Goal: Task Accomplishment & Management: Complete application form

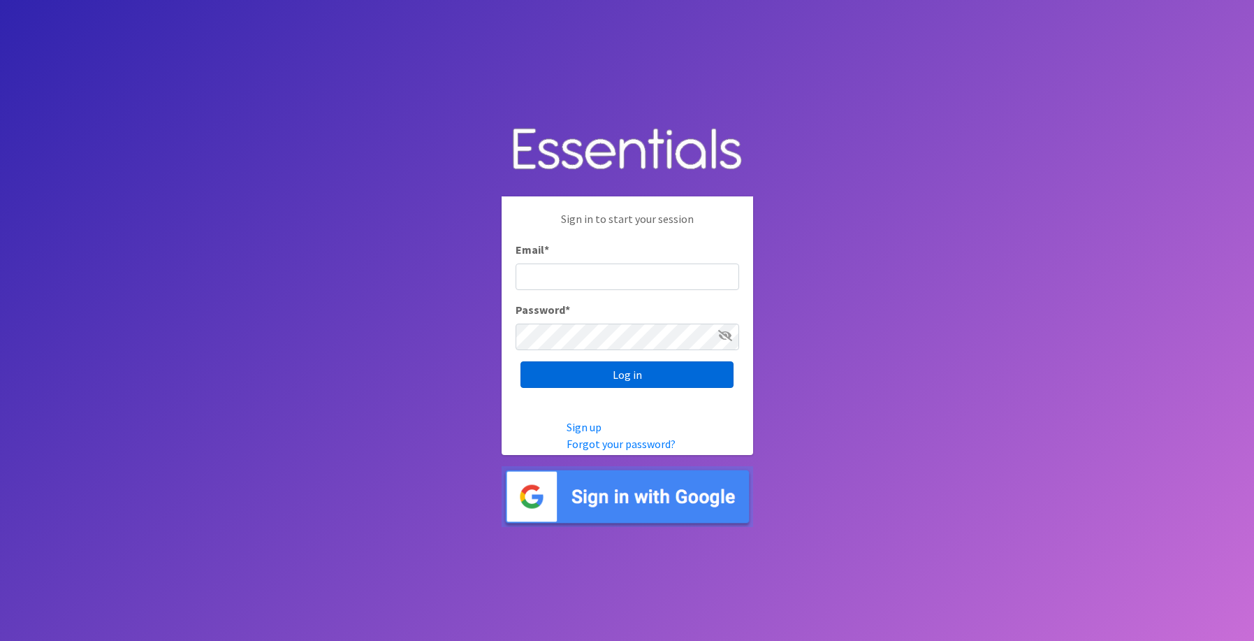
type input "[EMAIL_ADDRESS][DOMAIN_NAME]"
click at [637, 367] on input "Log in" at bounding box center [627, 374] width 213 height 27
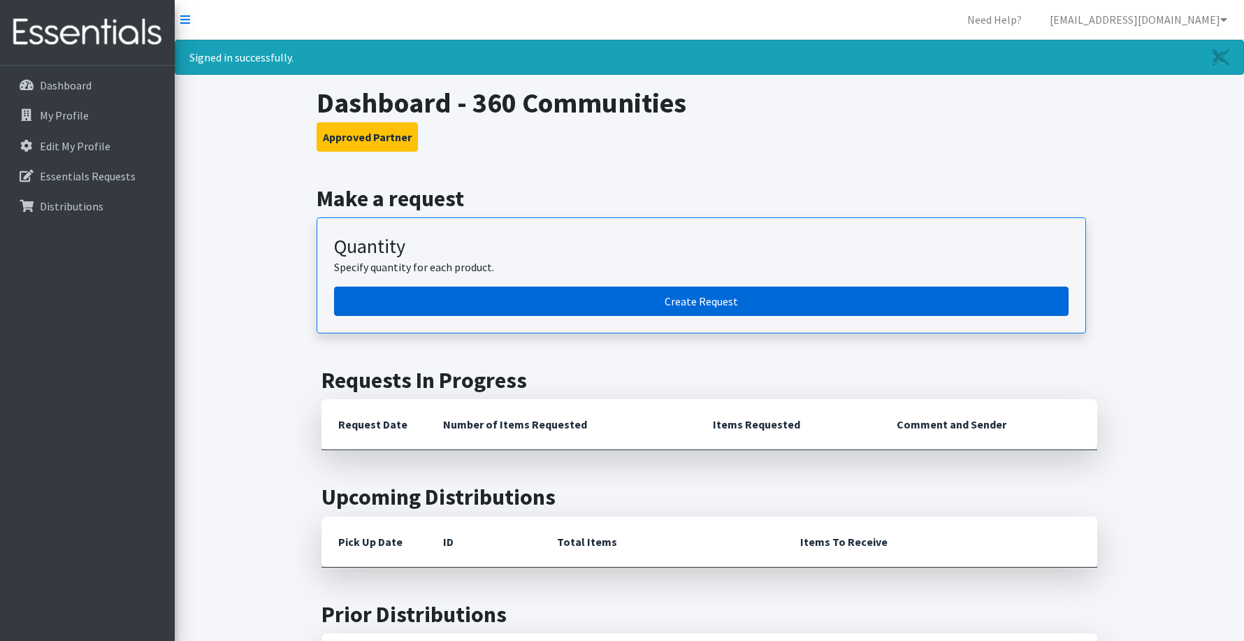
click at [590, 305] on link "Create Request" at bounding box center [701, 300] width 734 height 29
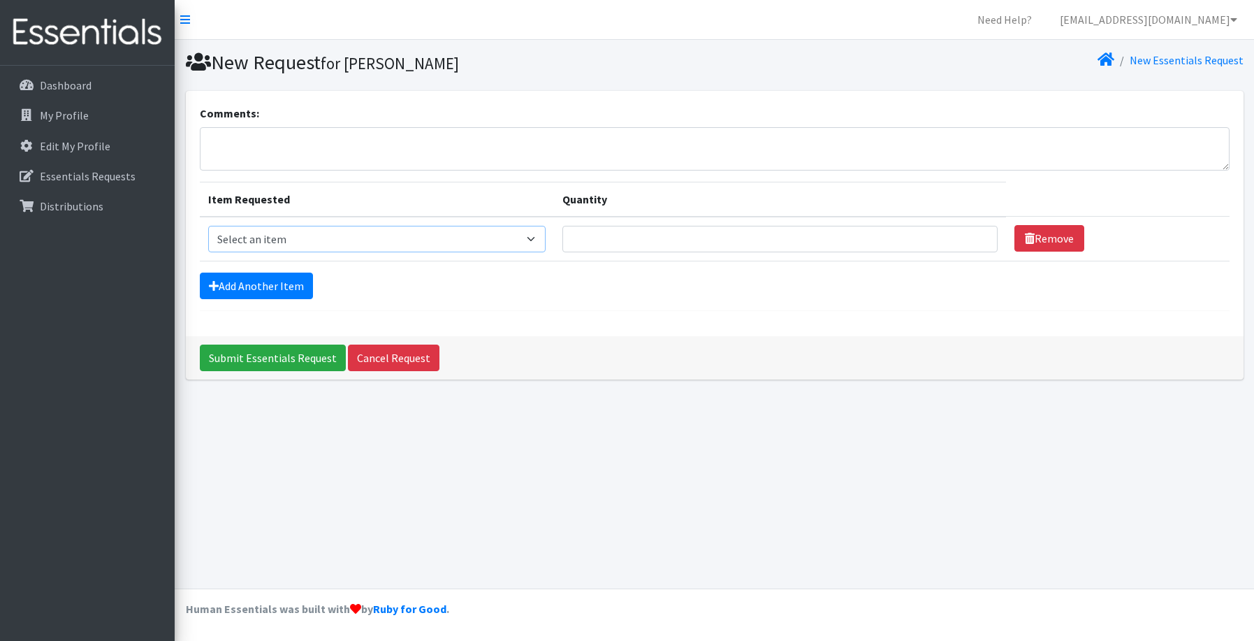
click at [495, 248] on select "Select an item Kids (Newborn) Kids (Size 1) Kids (Size 2) Kids (Size 3) Kids (S…" at bounding box center [377, 239] width 338 height 27
select select "11351"
click at [208, 226] on select "Select an item Kids (Newborn) Kids (Size 1) Kids (Size 2) Kids (Size 3) Kids (S…" at bounding box center [377, 239] width 338 height 27
click at [667, 238] on input "Quantity" at bounding box center [780, 239] width 435 height 27
click at [599, 235] on input "Quantity" at bounding box center [780, 239] width 435 height 27
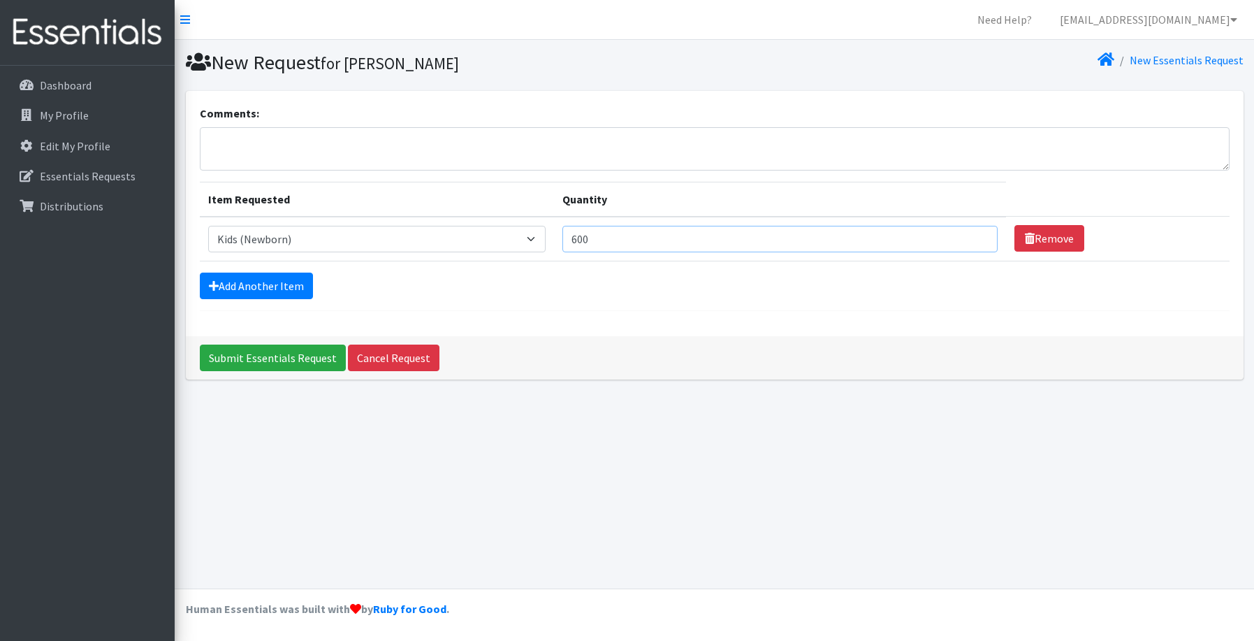
type input "600"
click at [1077, 300] on form "Comments: Item Requested Quantity Item Requested Select an item Kids (Newborn) …" at bounding box center [715, 208] width 1030 height 206
click at [255, 287] on link "Add Another Item" at bounding box center [256, 286] width 113 height 27
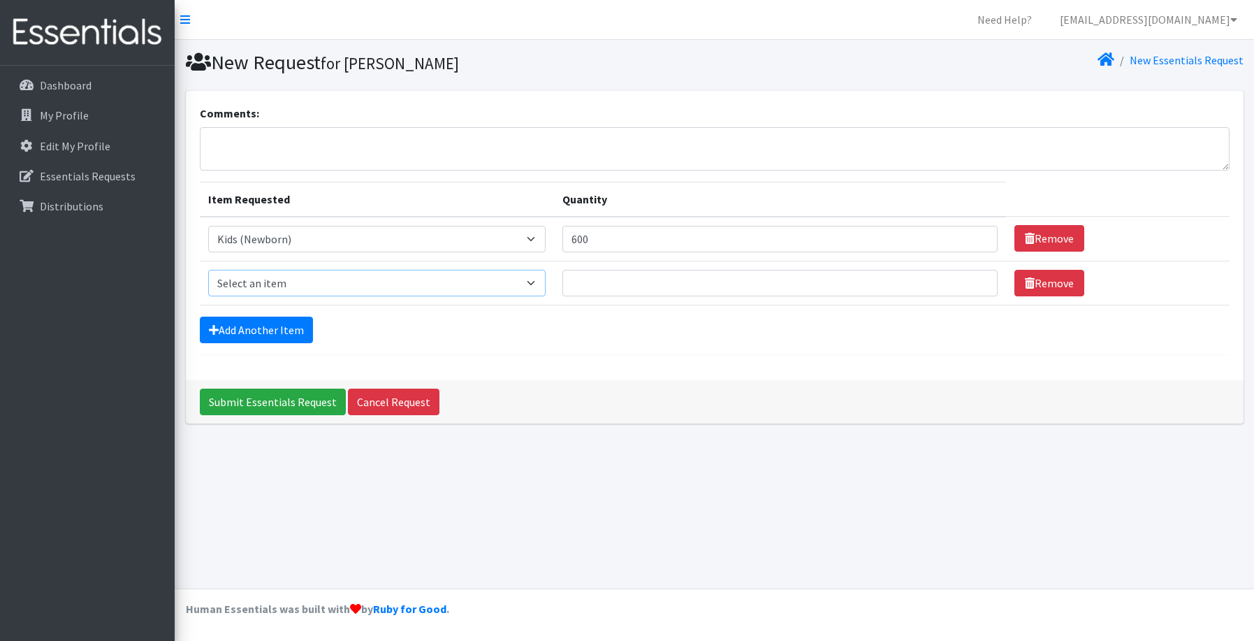
click at [309, 282] on select "Select an item Kids (Newborn) Kids (Size 1) Kids (Size 2) Kids (Size 3) Kids (S…" at bounding box center [377, 283] width 338 height 27
select select "11350"
click at [208, 270] on select "Select an item Kids (Newborn) Kids (Size 1) Kids (Size 2) Kids (Size 3) Kids (S…" at bounding box center [377, 283] width 338 height 27
click at [731, 285] on input "Quantity" at bounding box center [780, 283] width 435 height 27
type input "1200"
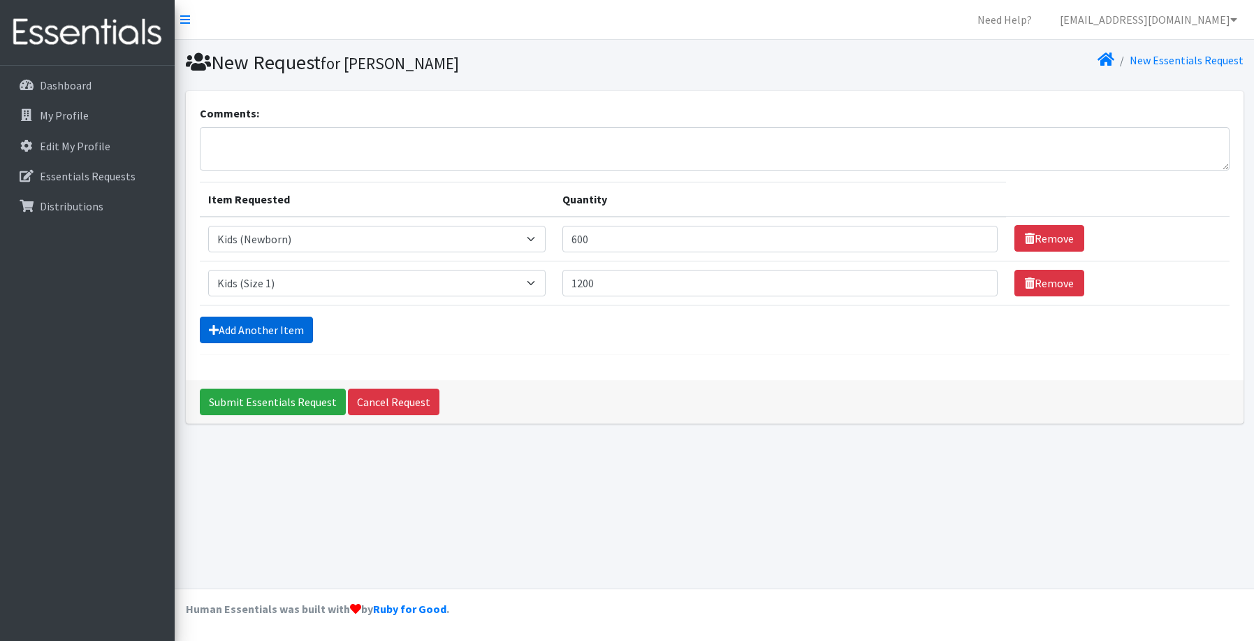
click at [246, 325] on link "Add Another Item" at bounding box center [256, 330] width 113 height 27
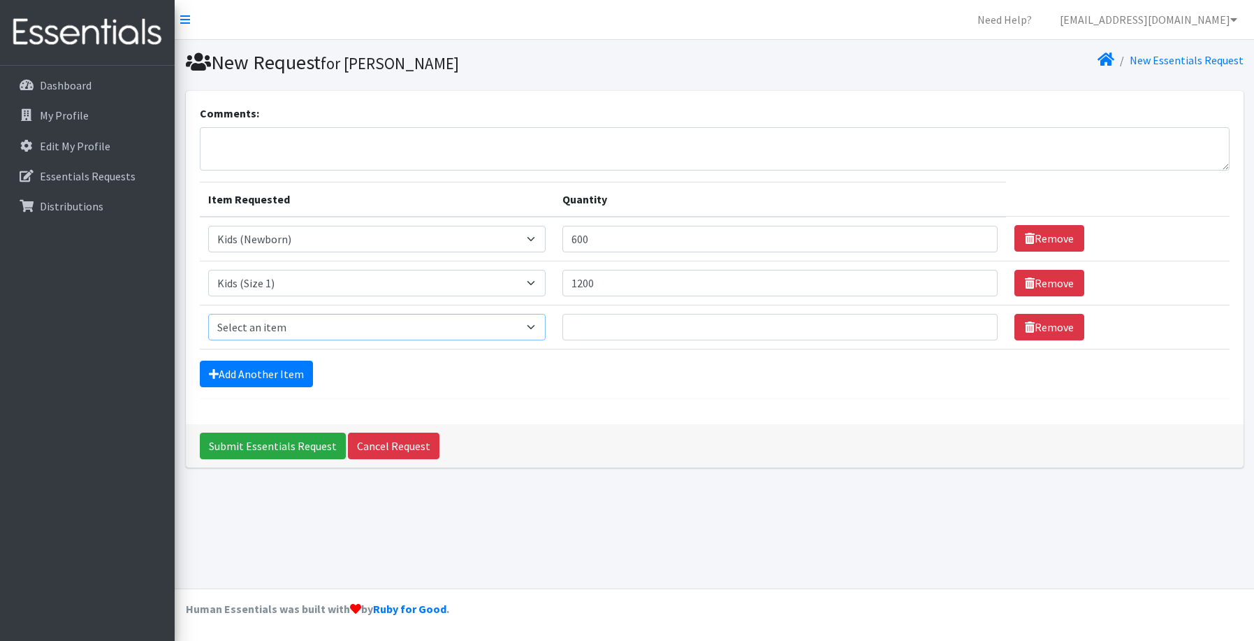
click at [256, 328] on select "Select an item Kids (Newborn) Kids (Size 1) Kids (Size 2) Kids (Size 3) Kids (S…" at bounding box center [377, 327] width 338 height 27
select select "11348"
click at [208, 314] on select "Select an item Kids (Newborn) Kids (Size 1) Kids (Size 2) Kids (Size 3) Kids (S…" at bounding box center [377, 327] width 338 height 27
click at [604, 326] on input "Quantity" at bounding box center [780, 327] width 435 height 27
type input "800"
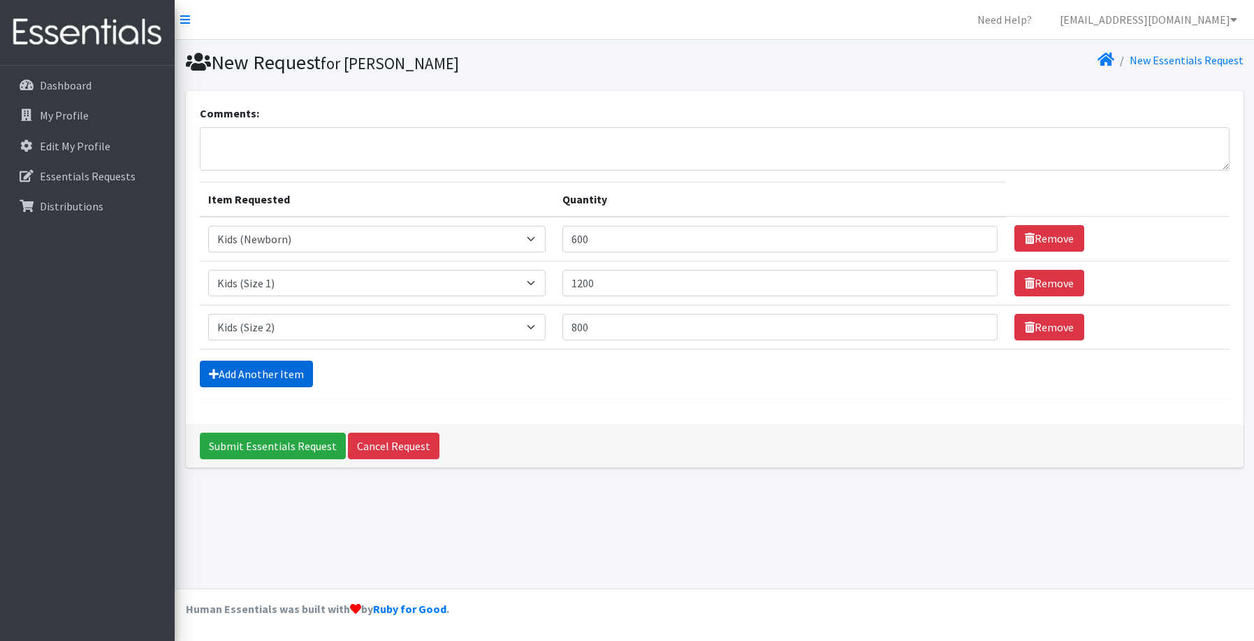
click at [280, 372] on link "Add Another Item" at bounding box center [256, 374] width 113 height 27
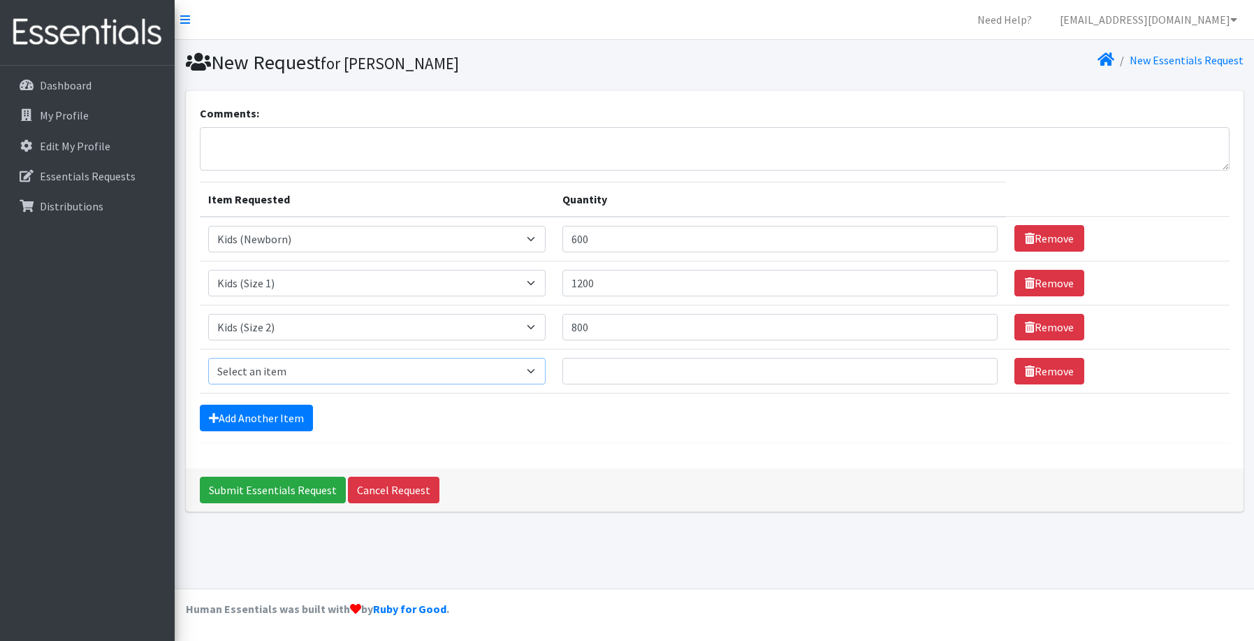
click at [282, 370] on select "Select an item Kids (Newborn) Kids (Size 1) Kids (Size 2) Kids (Size 3) Kids (S…" at bounding box center [377, 371] width 338 height 27
select select "11361"
click at [208, 358] on select "Select an item Kids (Newborn) Kids (Size 1) Kids (Size 2) Kids (Size 3) Kids (S…" at bounding box center [377, 371] width 338 height 27
click at [623, 371] on input "Quantity" at bounding box center [780, 371] width 435 height 27
type input "2000"
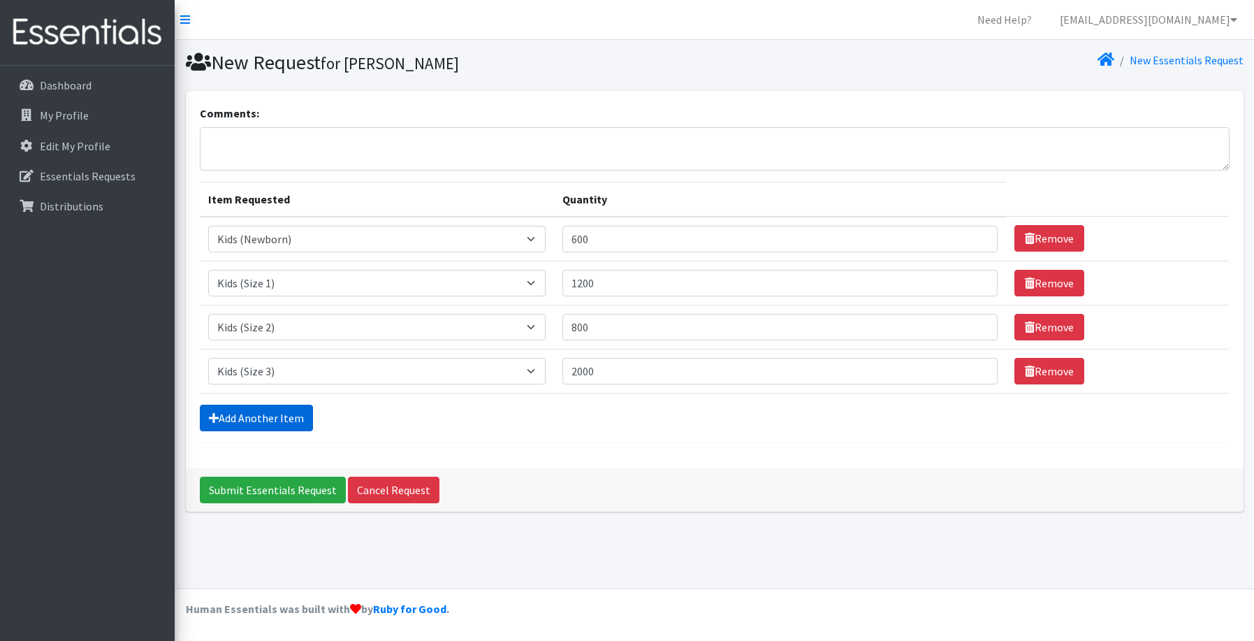
click at [241, 421] on link "Add Another Item" at bounding box center [256, 418] width 113 height 27
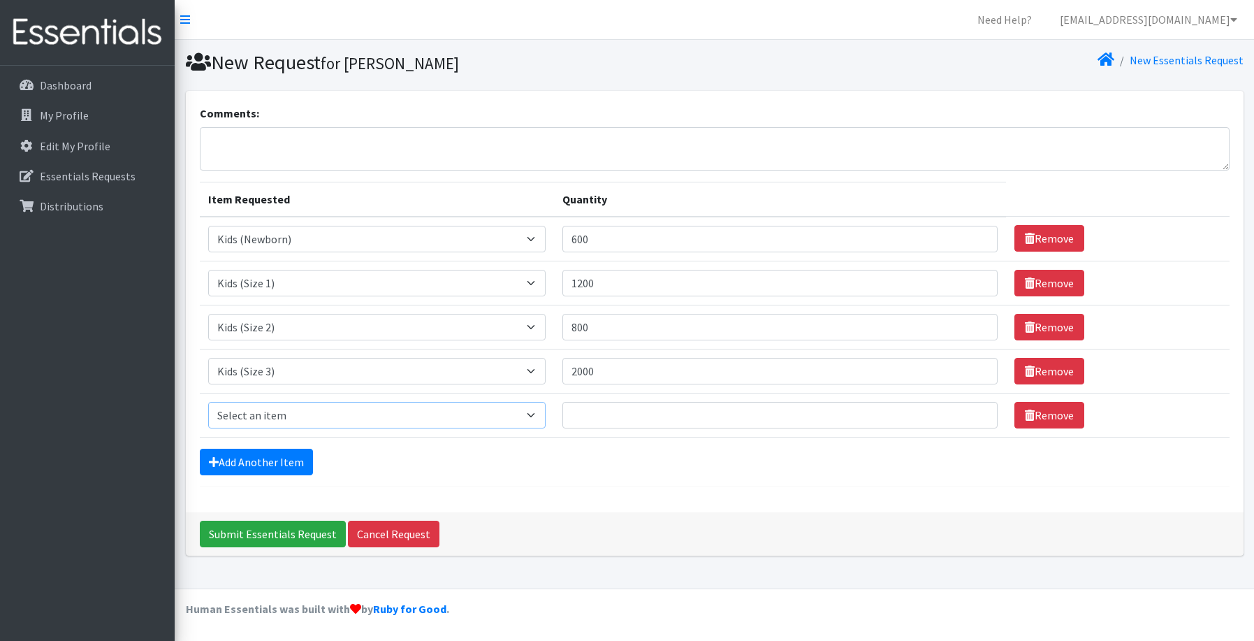
click at [254, 414] on select "Select an item Kids (Newborn) Kids (Size 1) Kids (Size 2) Kids (Size 3) Kids (S…" at bounding box center [377, 415] width 338 height 27
select select "11349"
click at [208, 402] on select "Select an item Kids (Newborn) Kids (Size 1) Kids (Size 2) Kids (Size 3) Kids (S…" at bounding box center [377, 415] width 338 height 27
click at [596, 418] on input "Quantity" at bounding box center [780, 415] width 435 height 27
type input "3800"
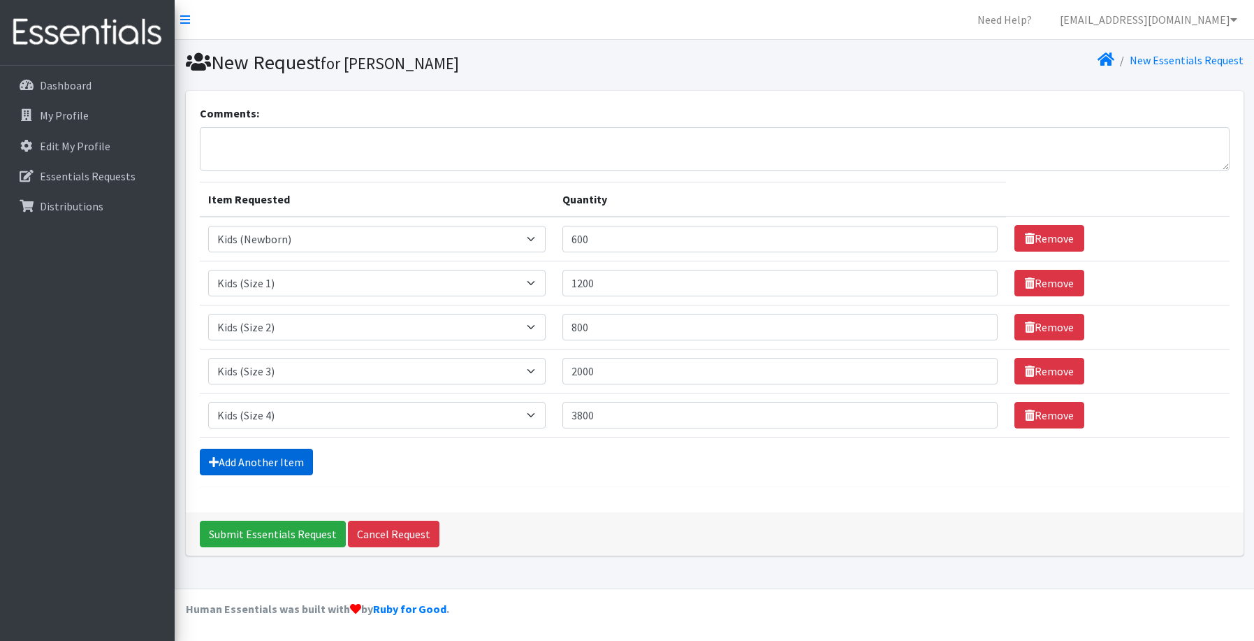
click at [264, 456] on link "Add Another Item" at bounding box center [256, 462] width 113 height 27
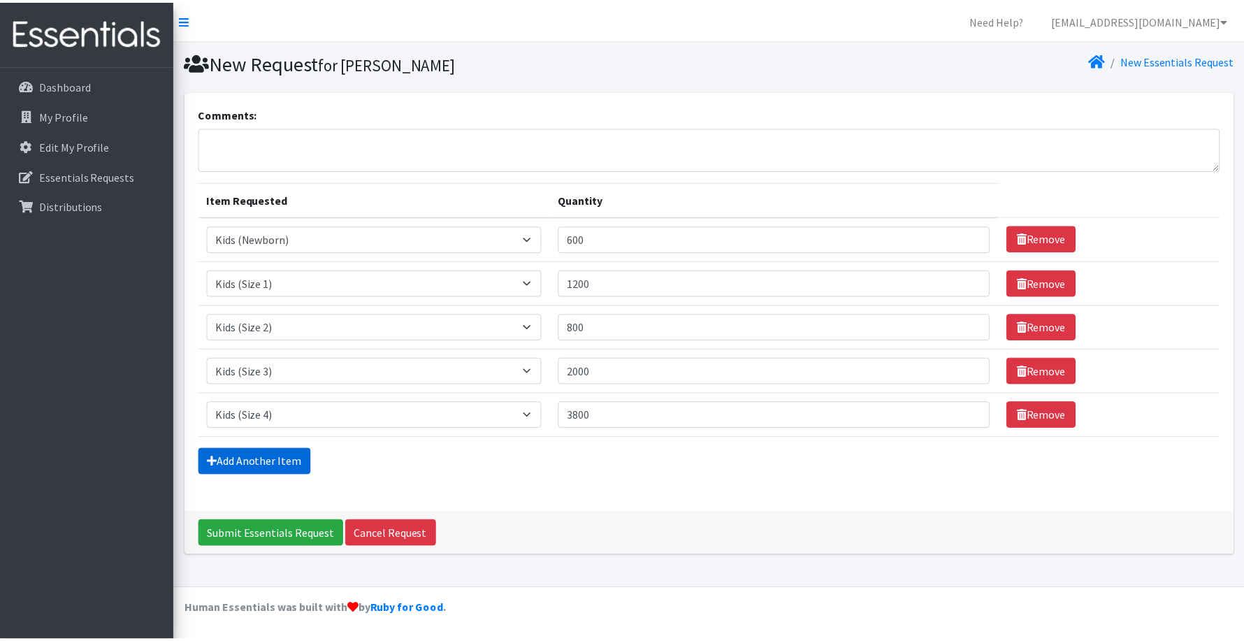
scroll to position [22, 0]
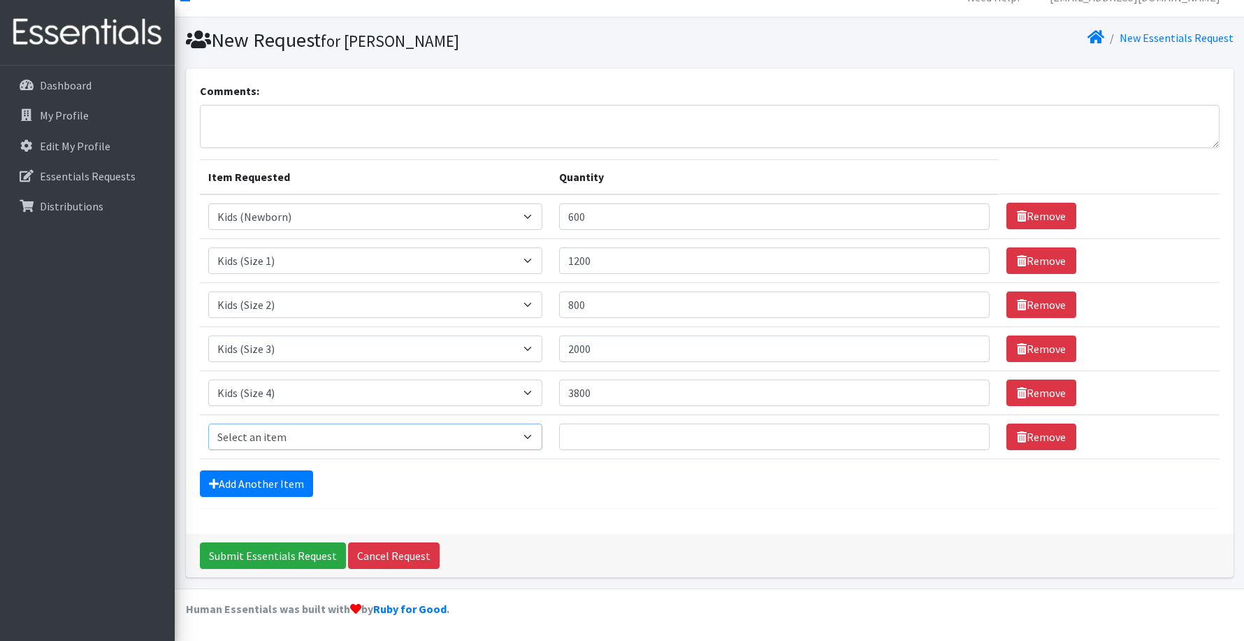
click at [250, 431] on select "Select an item Kids (Newborn) Kids (Size 1) Kids (Size 2) Kids (Size 3) Kids (S…" at bounding box center [375, 436] width 334 height 27
select select "11322"
click at [208, 423] on select "Select an item Kids (Newborn) Kids (Size 1) Kids (Size 2) Kids (Size 3) Kids (S…" at bounding box center [375, 436] width 334 height 27
click at [582, 439] on input "Quantity" at bounding box center [774, 436] width 430 height 27
type input "5600"
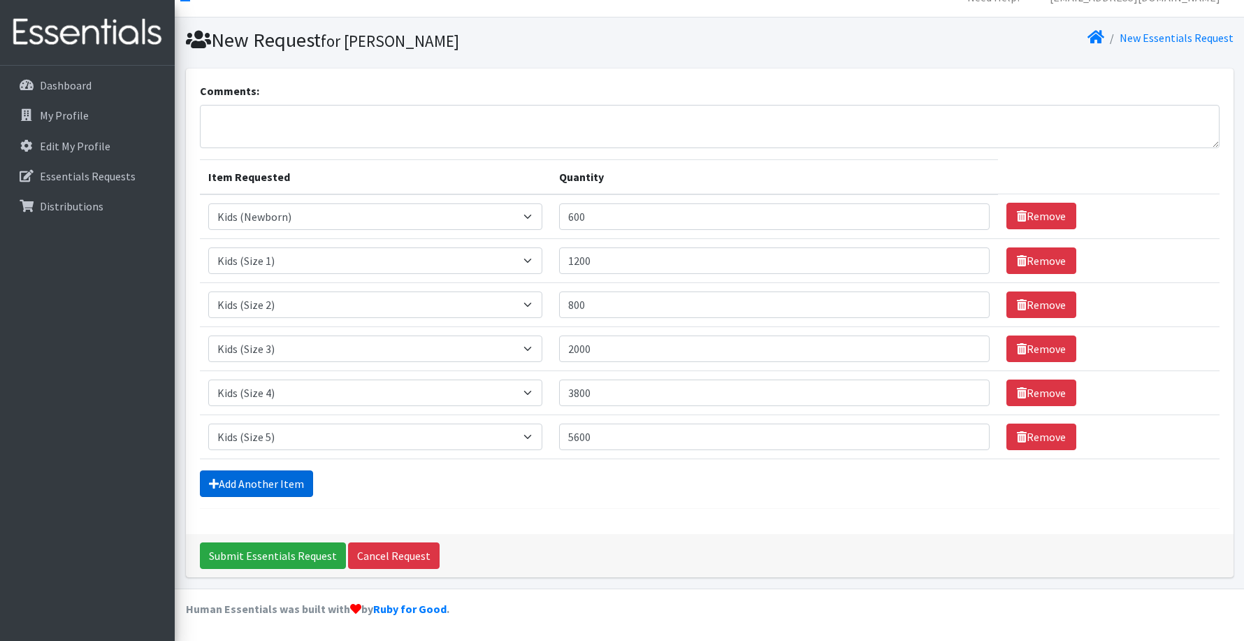
click at [246, 481] on link "Add Another Item" at bounding box center [256, 483] width 113 height 27
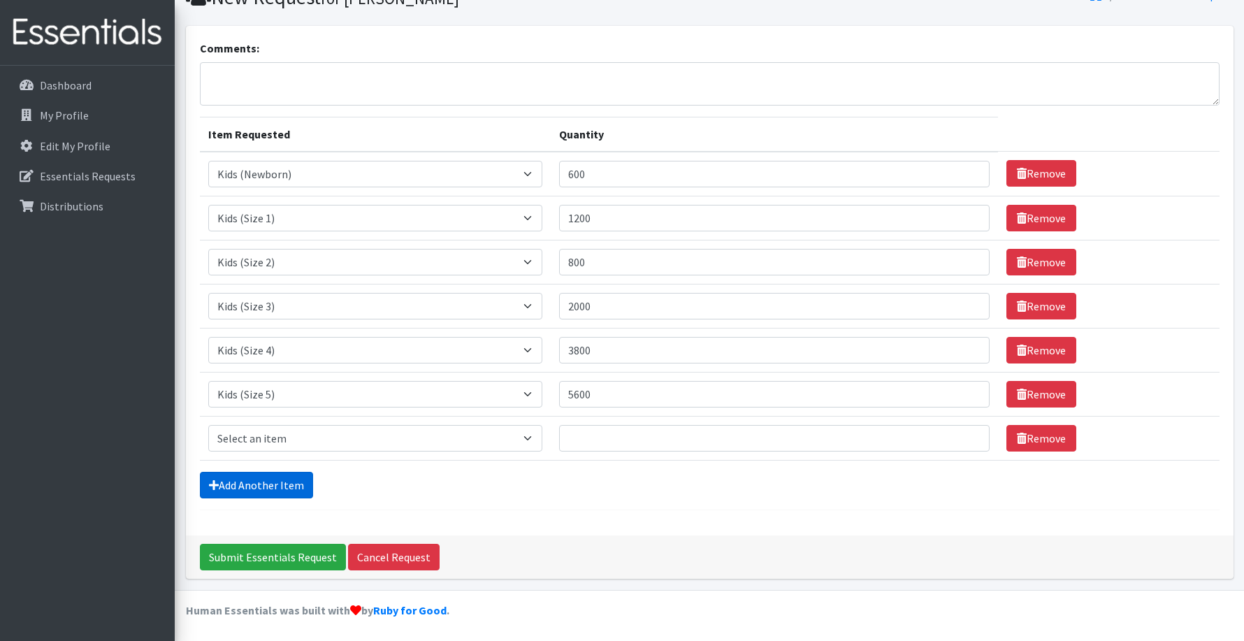
scroll to position [66, 0]
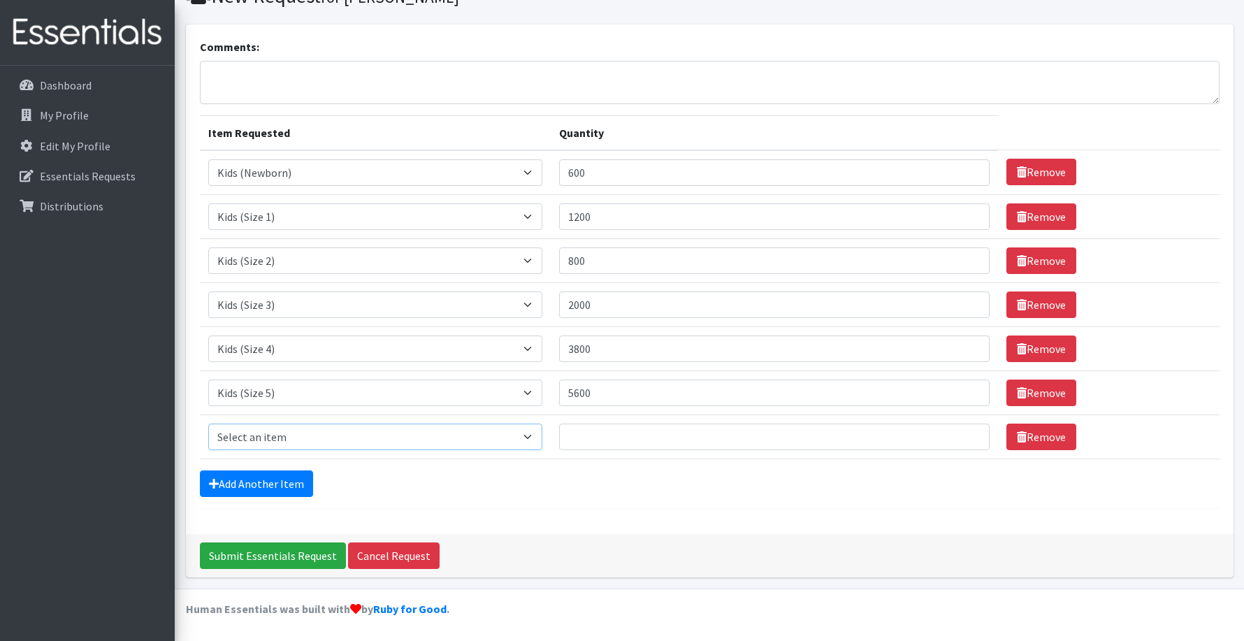
click at [258, 434] on select "Select an item Kids (Newborn) Kids (Size 1) Kids (Size 2) Kids (Size 3) Kids (S…" at bounding box center [375, 436] width 334 height 27
select select "11346"
click at [208, 423] on select "Select an item Kids (Newborn) Kids (Size 1) Kids (Size 2) Kids (Size 3) Kids (S…" at bounding box center [375, 436] width 334 height 27
click at [644, 433] on input "Quantity" at bounding box center [774, 436] width 430 height 27
type input "5000"
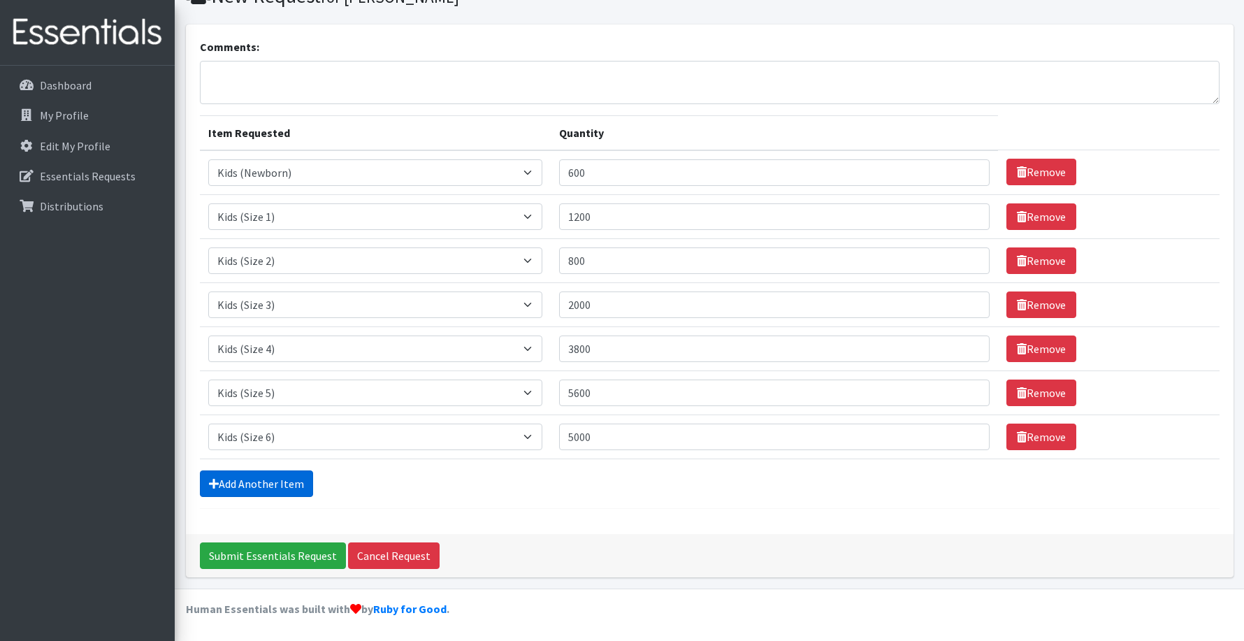
click at [246, 482] on link "Add Another Item" at bounding box center [256, 483] width 113 height 27
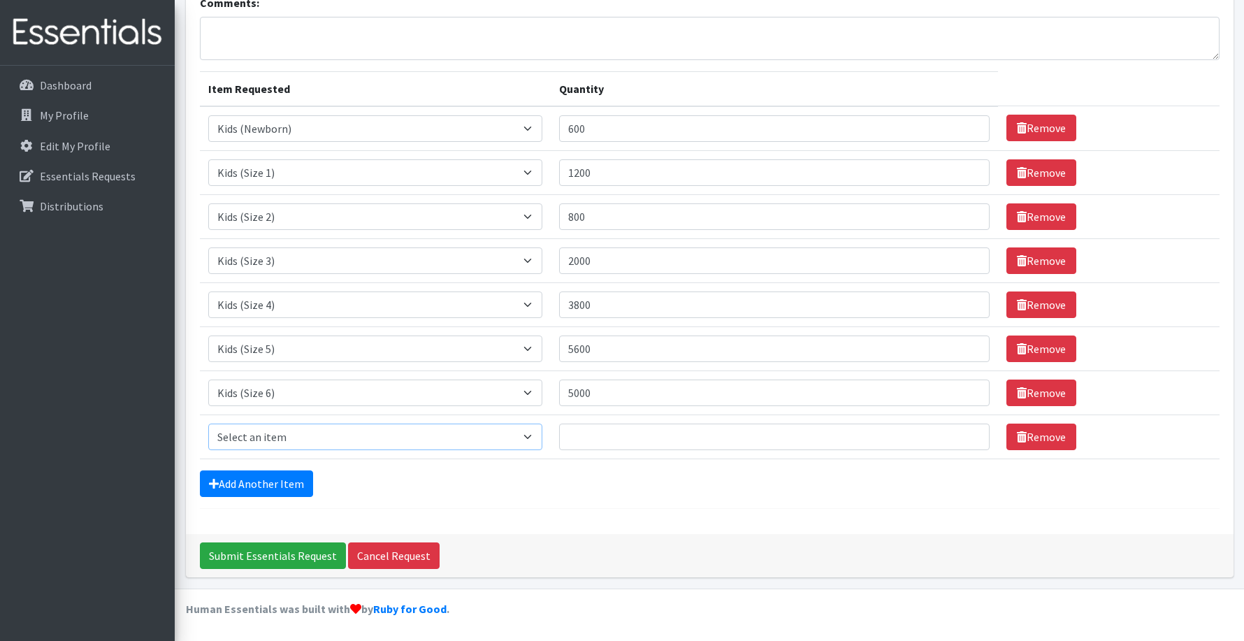
click at [244, 440] on select "Select an item Kids (Newborn) Kids (Size 1) Kids (Size 2) Kids (Size 3) Kids (S…" at bounding box center [375, 436] width 334 height 27
select select "14461"
click at [208, 423] on select "Select an item Kids (Newborn) Kids (Size 1) Kids (Size 2) Kids (Size 3) Kids (S…" at bounding box center [375, 436] width 334 height 27
click at [597, 438] on input "Quantity" at bounding box center [774, 436] width 430 height 27
type input "4200"
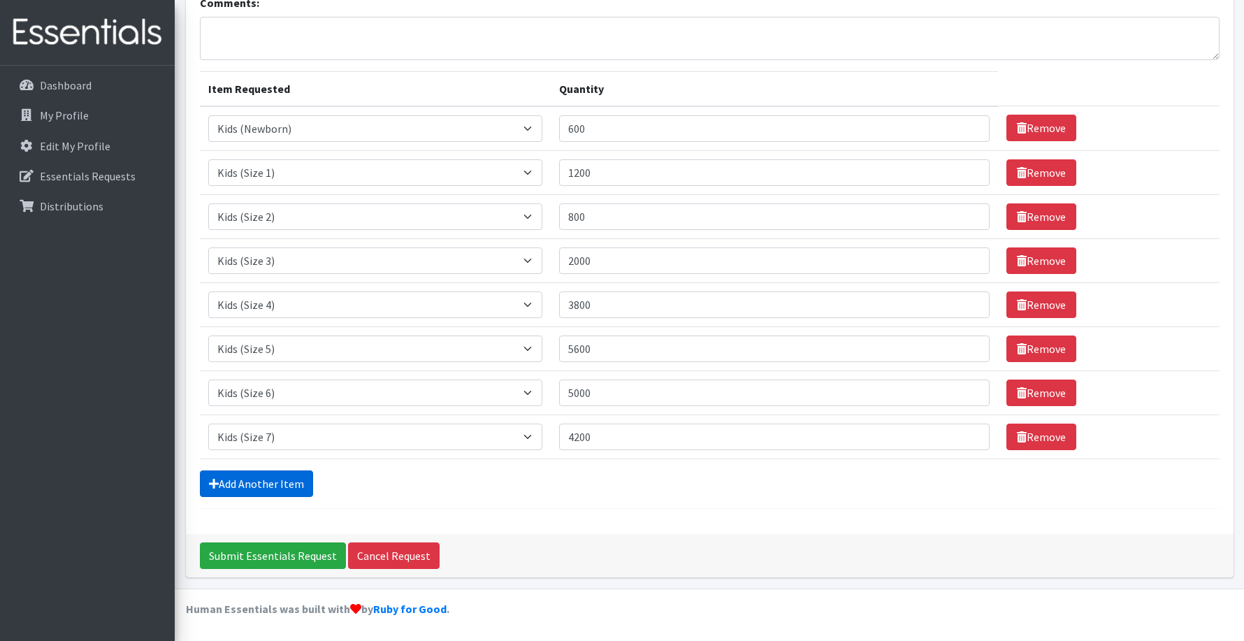
click at [243, 484] on link "Add Another Item" at bounding box center [256, 483] width 113 height 27
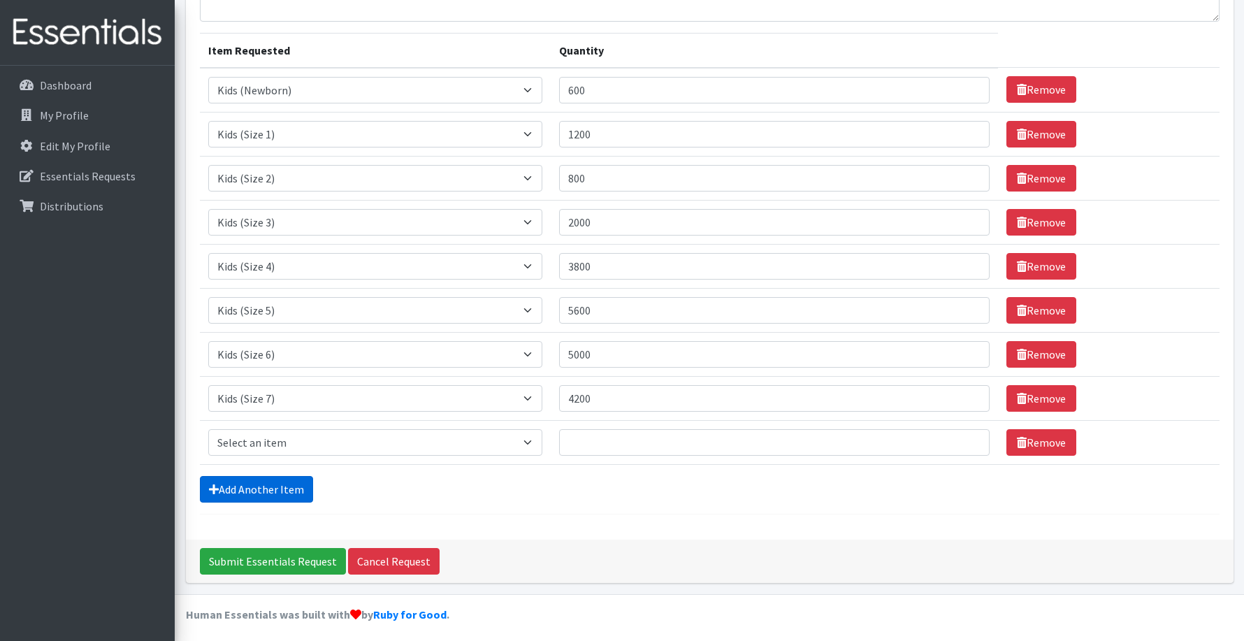
scroll to position [154, 0]
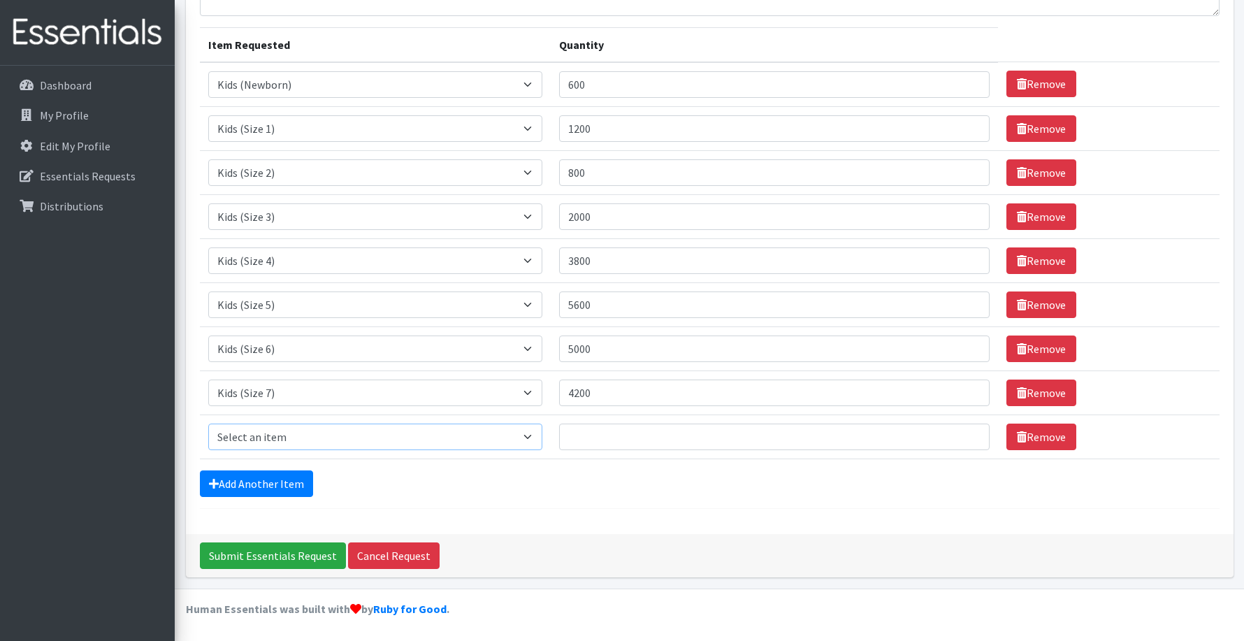
click at [241, 447] on select "Select an item Kids (Newborn) Kids (Size 1) Kids (Size 2) Kids (Size 3) Kids (S…" at bounding box center [375, 436] width 334 height 27
select select "11344"
click at [208, 423] on select "Select an item Kids (Newborn) Kids (Size 1) Kids (Size 2) Kids (Size 3) Kids (S…" at bounding box center [375, 436] width 334 height 27
drag, startPoint x: 667, startPoint y: 437, endPoint x: 695, endPoint y: 502, distance: 70.5
click at [668, 437] on input "Quantity" at bounding box center [774, 436] width 430 height 27
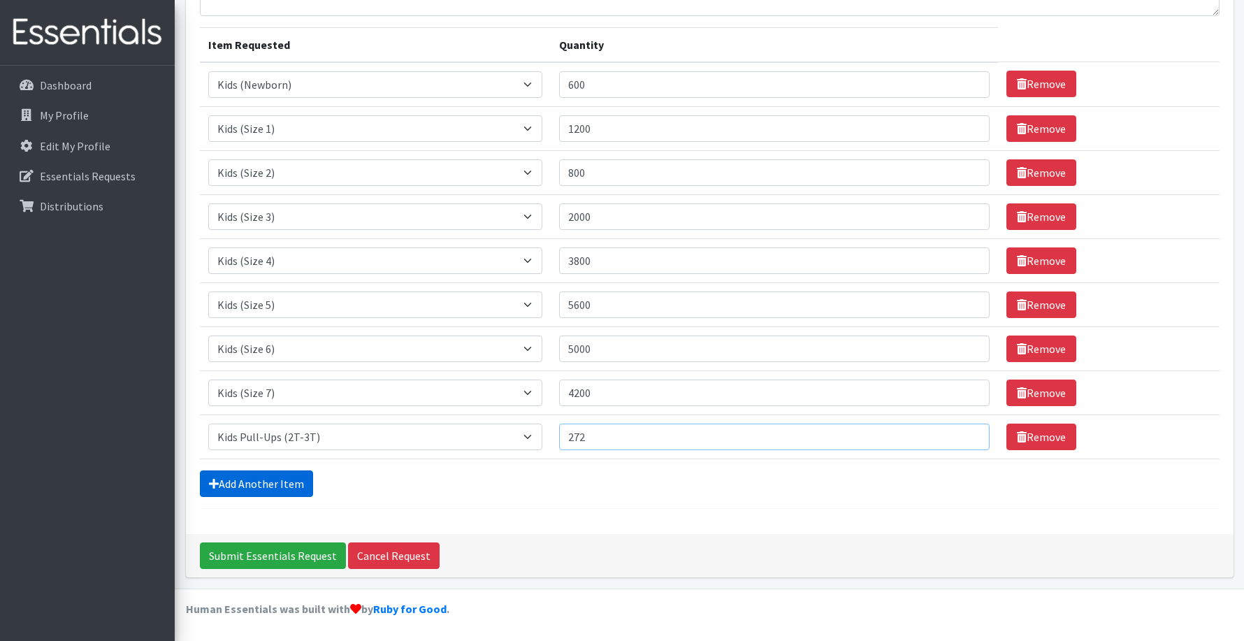
type input "272"
click at [264, 479] on link "Add Another Item" at bounding box center [256, 483] width 113 height 27
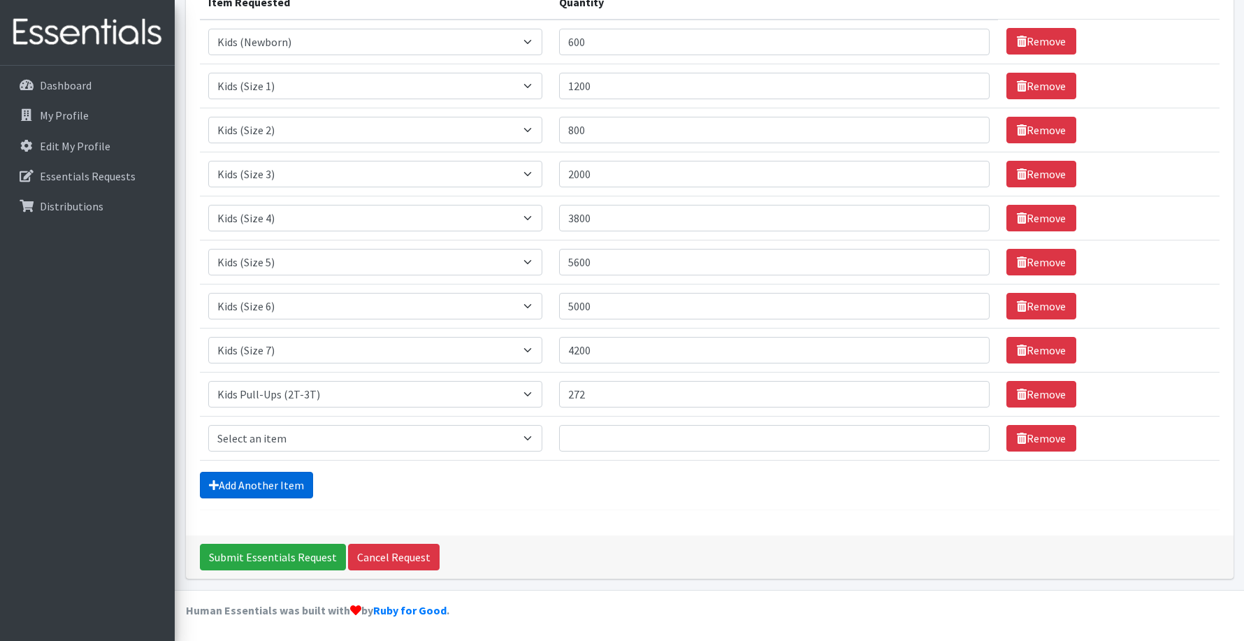
scroll to position [198, 0]
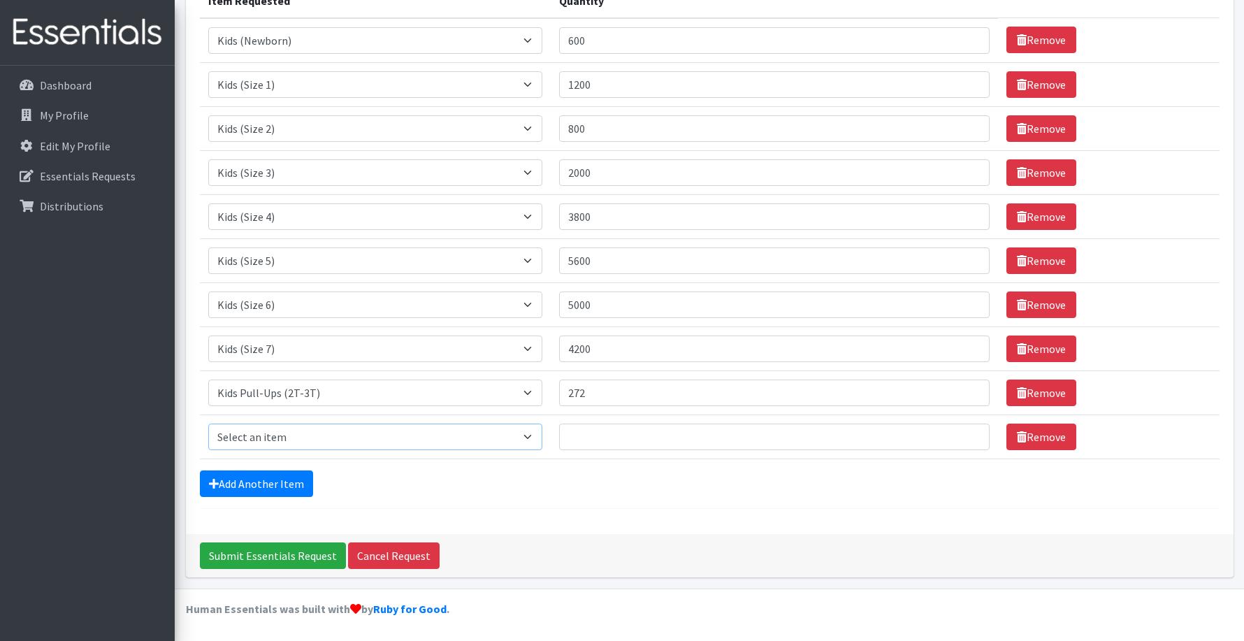
click at [274, 437] on select "Select an item Kids (Newborn) Kids (Size 1) Kids (Size 2) Kids (Size 3) Kids (S…" at bounding box center [375, 436] width 334 height 27
select select "11340"
click at [208, 423] on select "Select an item Kids (Newborn) Kids (Size 1) Kids (Size 2) Kids (Size 3) Kids (S…" at bounding box center [375, 436] width 334 height 27
click at [639, 433] on input "Quantity" at bounding box center [774, 436] width 430 height 27
type input "840"
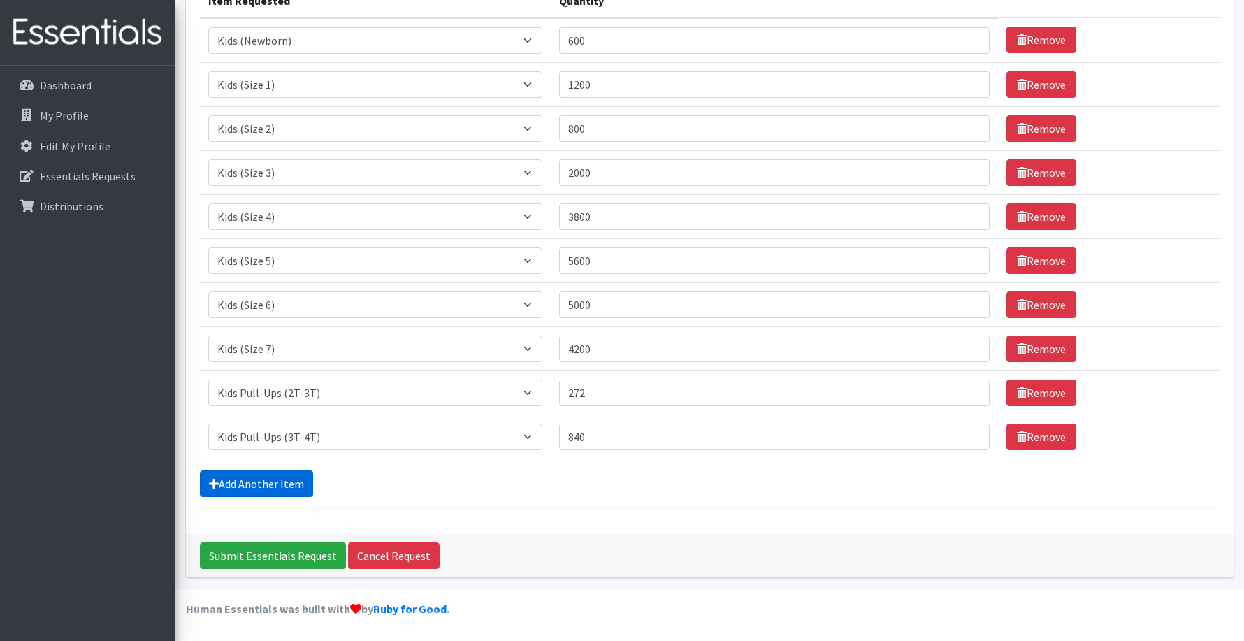
click at [248, 481] on link "Add Another Item" at bounding box center [256, 483] width 113 height 27
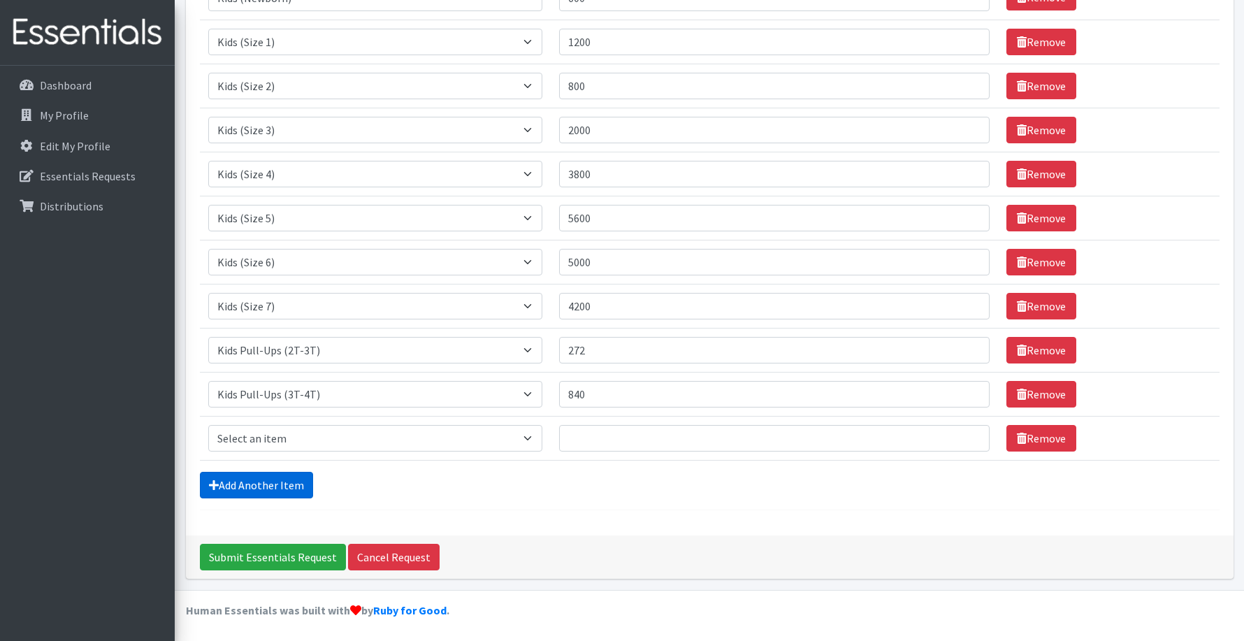
scroll to position [242, 0]
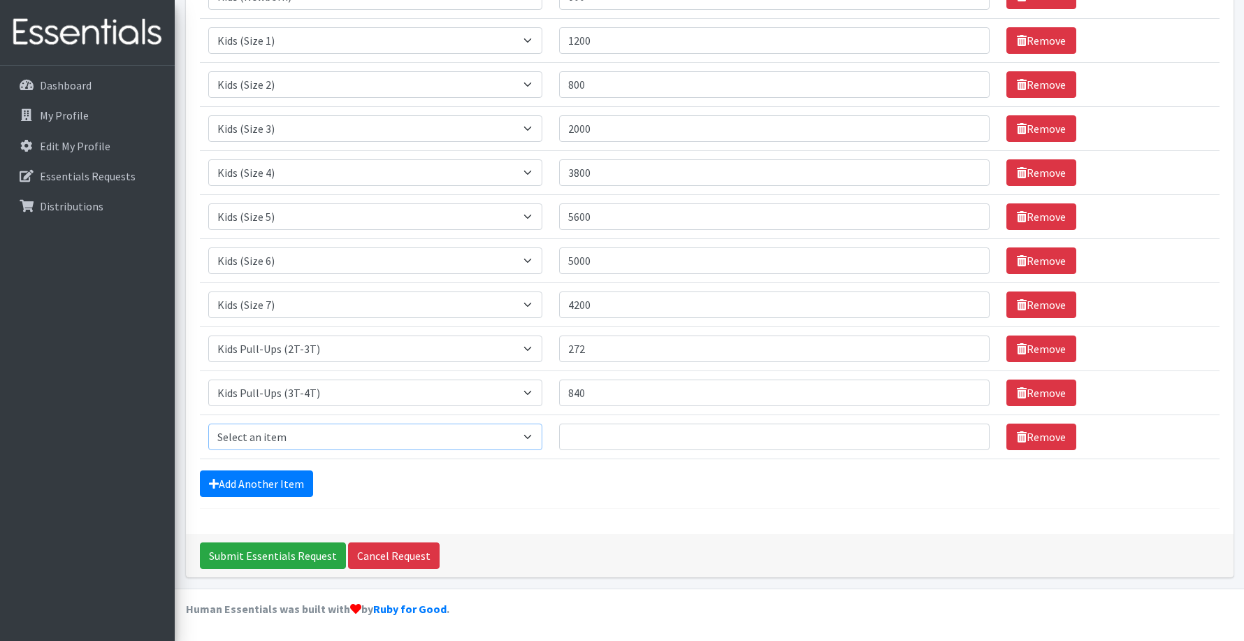
click at [284, 435] on select "Select an item Kids (Newborn) Kids (Size 1) Kids (Size 2) Kids (Size 3) Kids (S…" at bounding box center [375, 436] width 334 height 27
select select "11347"
click at [208, 423] on select "Select an item Kids (Newborn) Kids (Size 1) Kids (Size 2) Kids (Size 3) Kids (S…" at bounding box center [375, 436] width 334 height 27
click at [598, 434] on input "Quantity" at bounding box center [774, 436] width 430 height 27
type input "624"
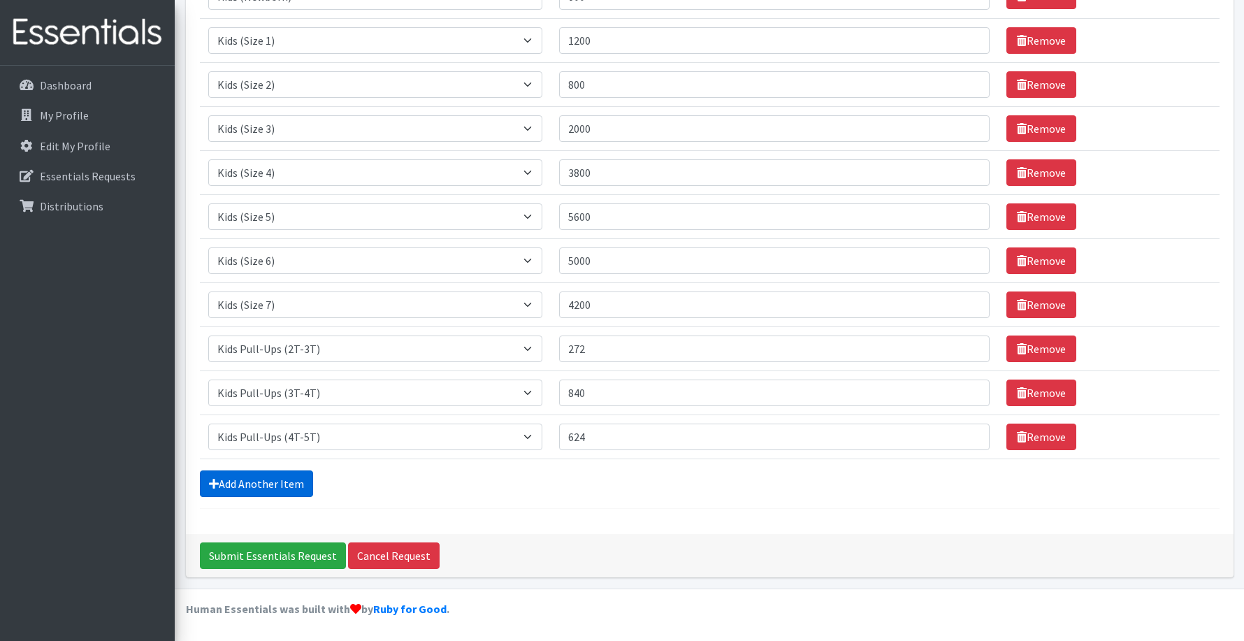
click at [263, 485] on link "Add Another Item" at bounding box center [256, 483] width 113 height 27
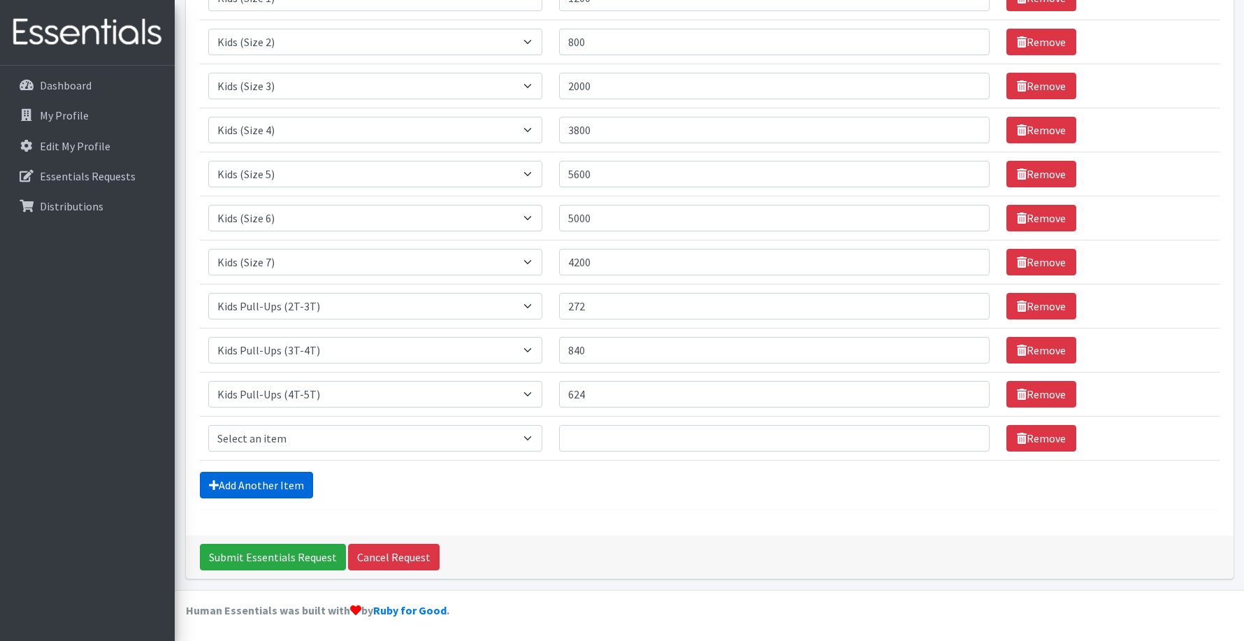
scroll to position [286, 0]
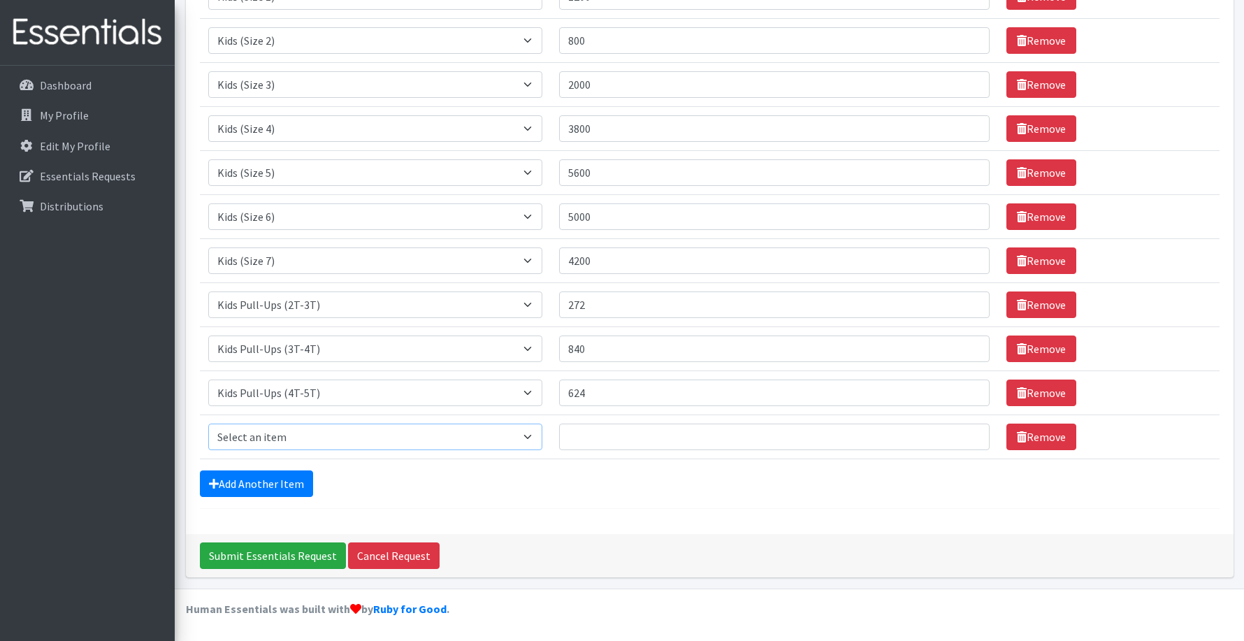
click at [261, 435] on select "Select an item Kids (Newborn) Kids (Size 1) Kids (Size 2) Kids (Size 3) Kids (S…" at bounding box center [375, 436] width 334 height 27
select select "11343"
click at [208, 423] on select "Select an item Kids (Newborn) Kids (Size 1) Kids (Size 2) Kids (Size 3) Kids (S…" at bounding box center [375, 436] width 334 height 27
click at [613, 437] on input "Quantity" at bounding box center [774, 436] width 430 height 27
type input "19200"
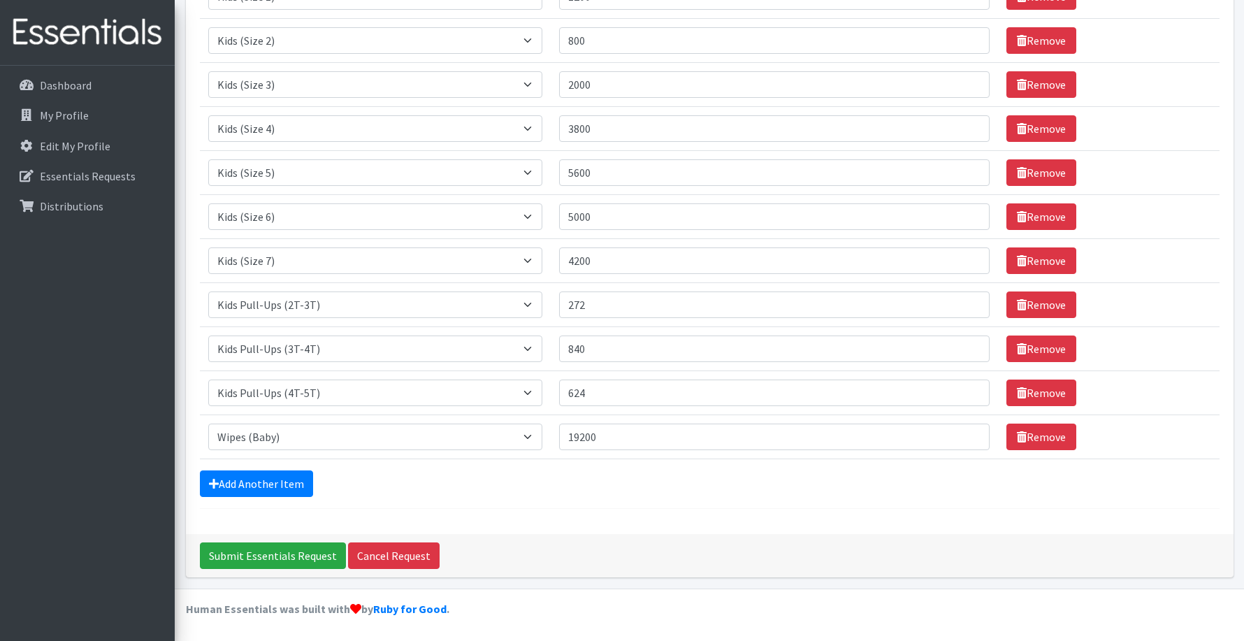
click at [491, 490] on div "Add Another Item" at bounding box center [709, 483] width 1019 height 27
click at [582, 521] on div "Comments: Item Requested Quantity Item Requested Select an item Kids (Newborn) …" at bounding box center [709, 169] width 1047 height 730
click at [228, 552] on input "Submit Essentials Request" at bounding box center [273, 555] width 146 height 27
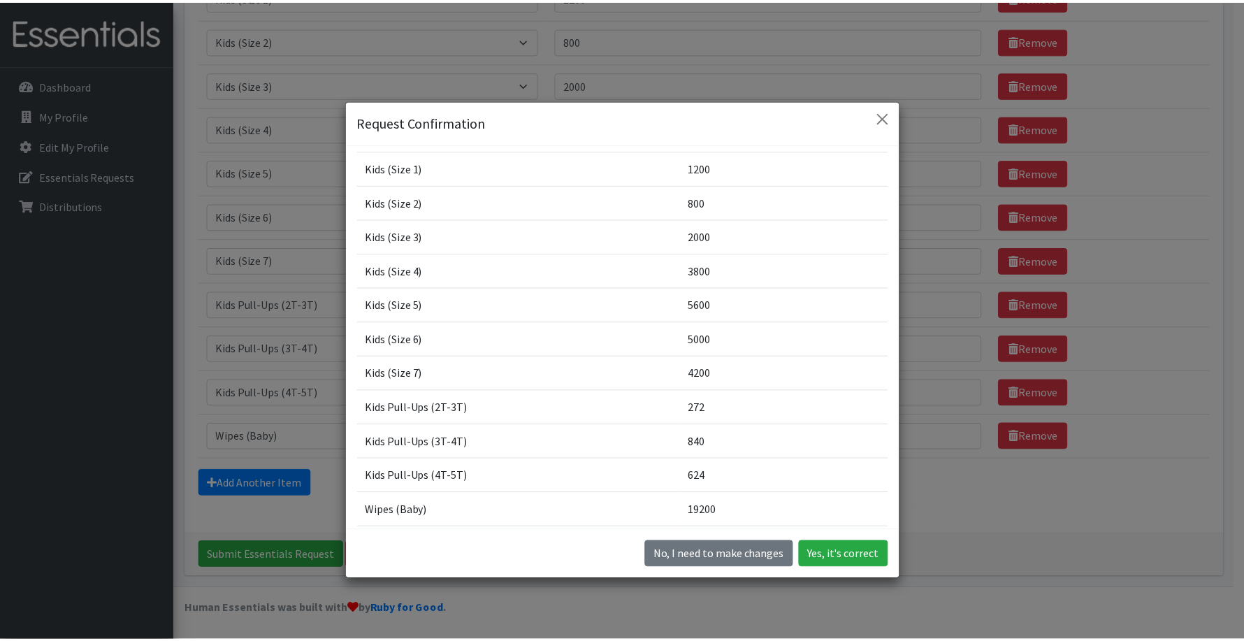
scroll to position [144, 0]
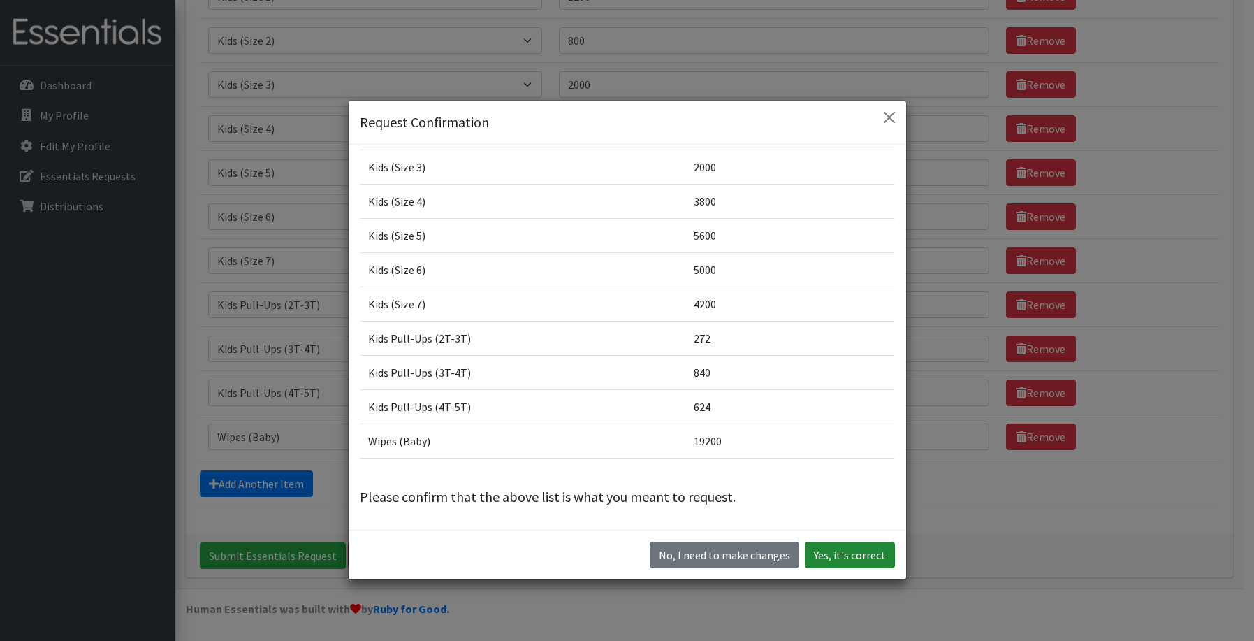
click at [858, 554] on button "Yes, it's correct" at bounding box center [850, 555] width 90 height 27
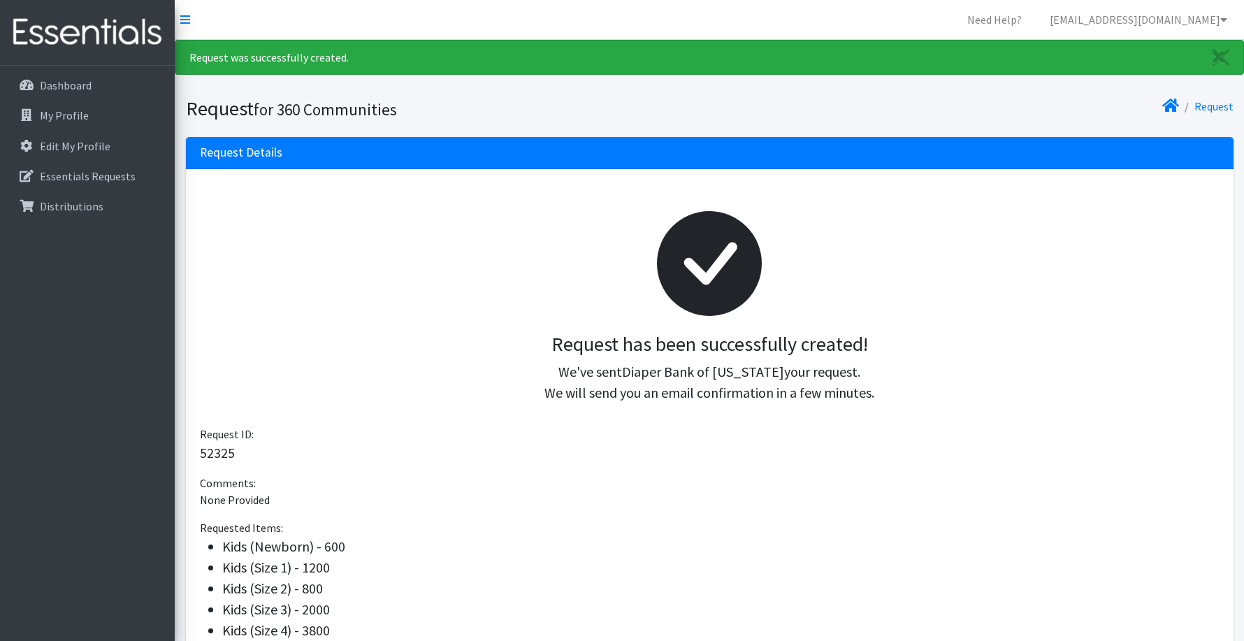
scroll to position [322, 0]
